Goal: Information Seeking & Learning: Learn about a topic

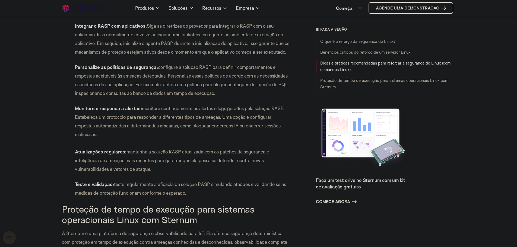
scroll to position [5916, 0]
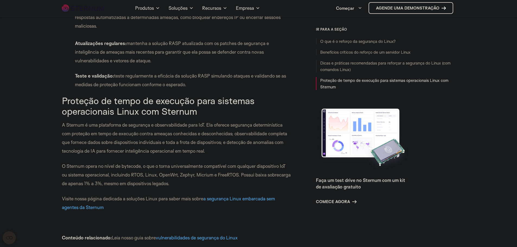
click at [249, 89] on li "Teste e validação: teste regularmente a eficácia da solução RASP simulando ataq…" at bounding box center [177, 80] width 230 height 17
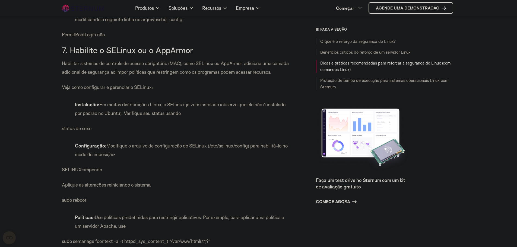
scroll to position [2223, 0]
click at [247, 133] on p "status de sexo" at bounding box center [177, 128] width 230 height 9
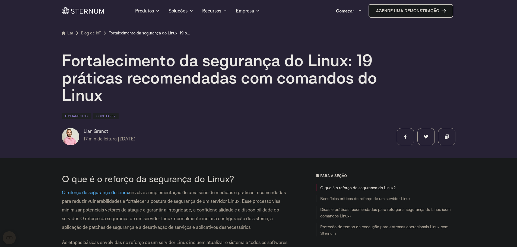
scroll to position [0, 0]
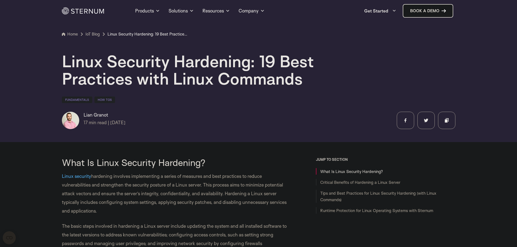
click at [217, 133] on section "Home IoT Blog" at bounding box center [258, 69] width 517 height 146
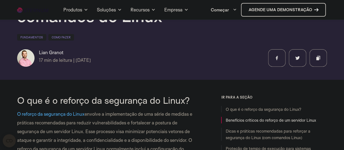
scroll to position [105, 0]
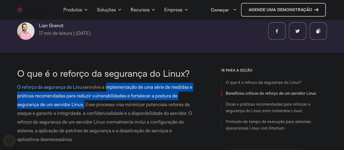
drag, startPoint x: 106, startPoint y: 89, endPoint x: 83, endPoint y: 107, distance: 29.3
click at [83, 107] on font "envolve a implementação de uma série de medidas e práticas recomendadas para re…" at bounding box center [104, 113] width 175 height 58
copy font "implementação de uma série de medidas e práticas recomendadas para reduzir vuln…"
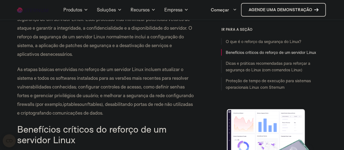
click at [143, 84] on font "As etapas básicas envolvidas no reforço de um servidor Linux incluem atualizar …" at bounding box center [105, 86] width 176 height 40
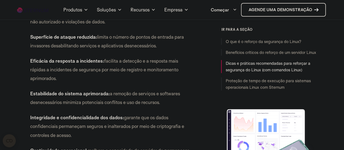
scroll to position [407, 0]
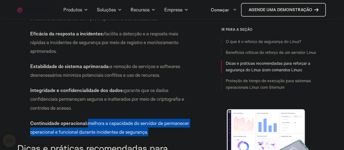
drag, startPoint x: 89, startPoint y: 125, endPoint x: 153, endPoint y: 133, distance: 65.1
click at [153, 133] on li "Continuidade operacional: melhora a capacidade do servidor de permanecer operac…" at bounding box center [105, 126] width 177 height 17
copy font "melhora a capacidade do servidor de permanecer operacional e funcional durante …"
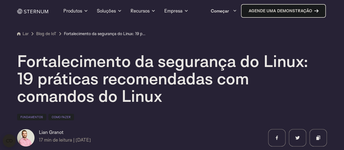
scroll to position [0, 0]
